Goal: Entertainment & Leisure: Consume media (video, audio)

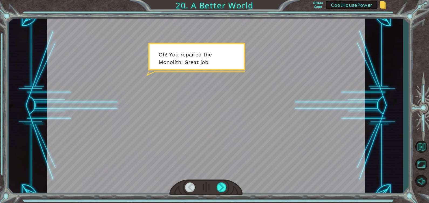
click at [221, 186] on div at bounding box center [222, 187] width 10 height 10
click at [220, 187] on div at bounding box center [222, 187] width 10 height 10
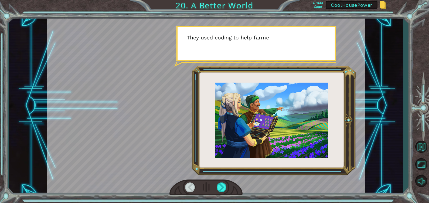
click at [220, 187] on div at bounding box center [222, 187] width 10 height 10
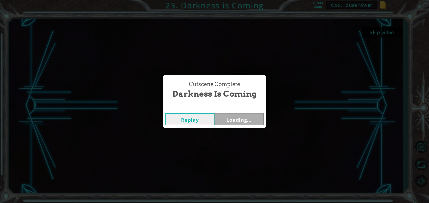
click at [187, 116] on button "Replay" at bounding box center [189, 119] width 49 height 12
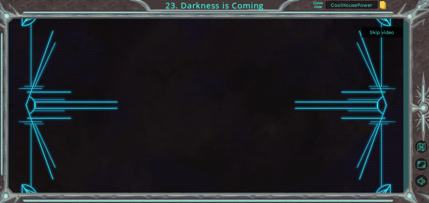
click at [107, 201] on div "Skip video Class Code CoolHousePower 23. Darkness is Coming" at bounding box center [214, 101] width 429 height 203
